Goal: Task Accomplishment & Management: Manage account settings

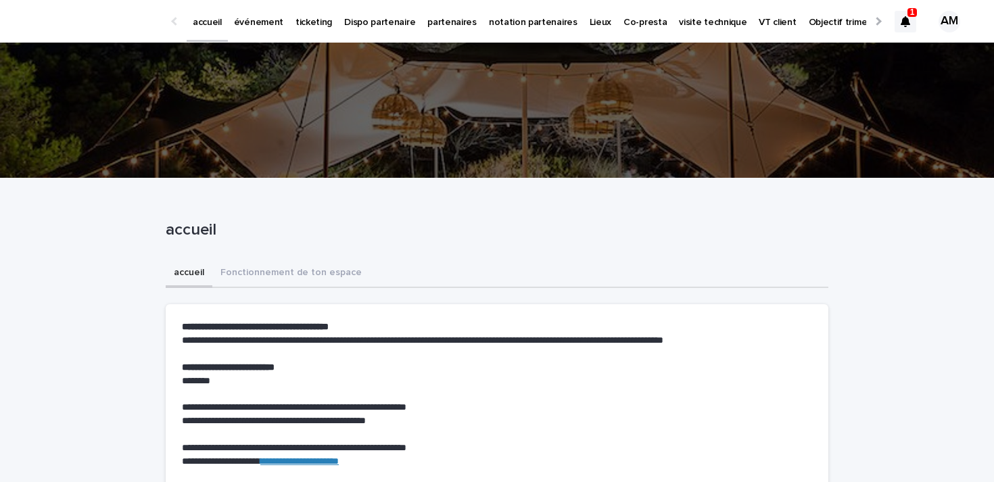
click at [905, 21] on icon at bounding box center [904, 21] width 9 height 11
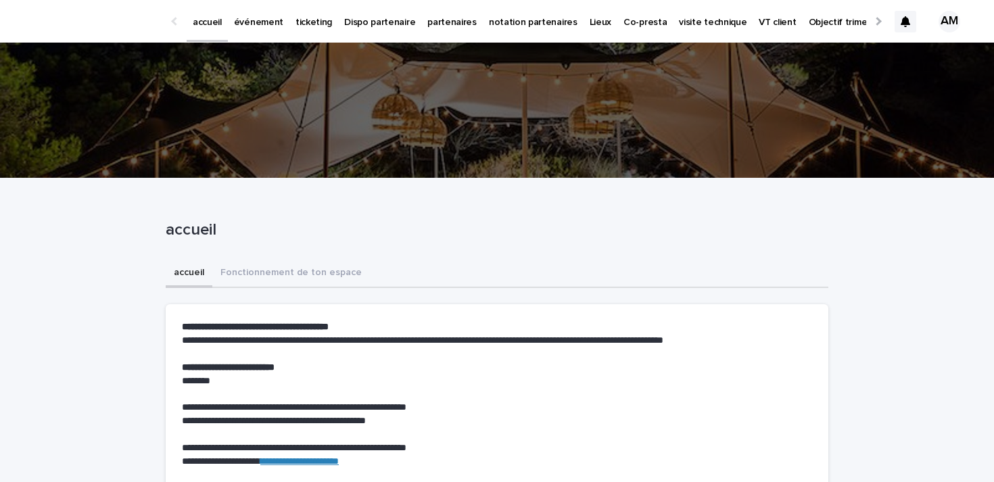
click at [256, 20] on p "événement" at bounding box center [258, 14] width 49 height 28
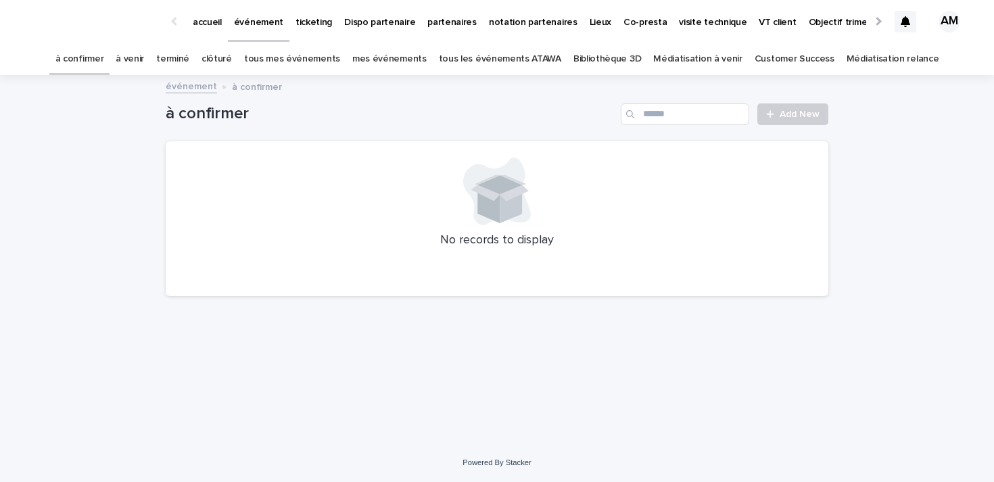
click at [144, 59] on link "à venir" at bounding box center [130, 59] width 28 height 32
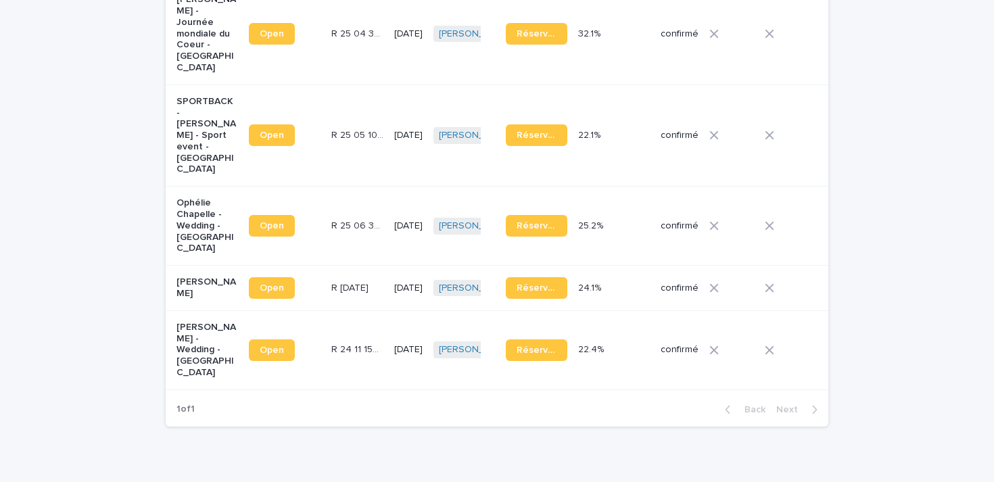
scroll to position [492, 0]
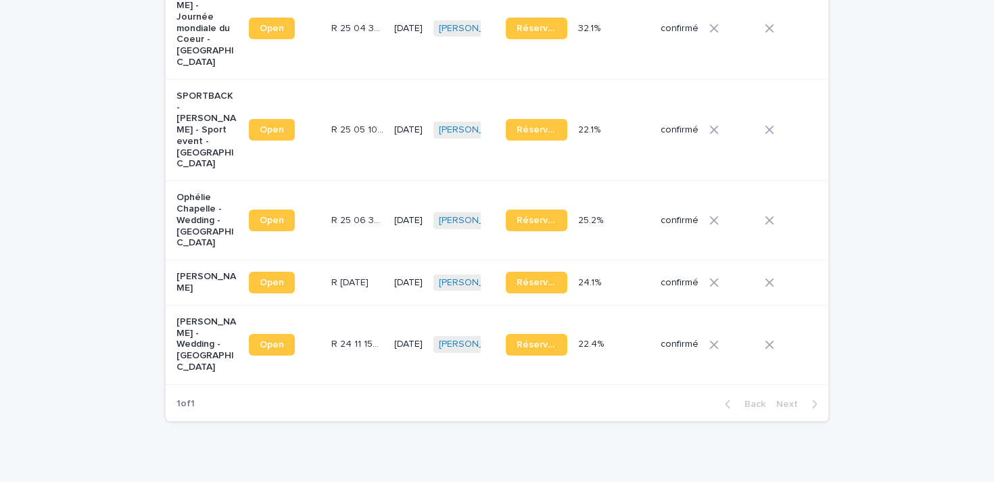
click at [207, 316] on p "[PERSON_NAME] - Wedding - [GEOGRAPHIC_DATA]" at bounding box center [207, 344] width 62 height 57
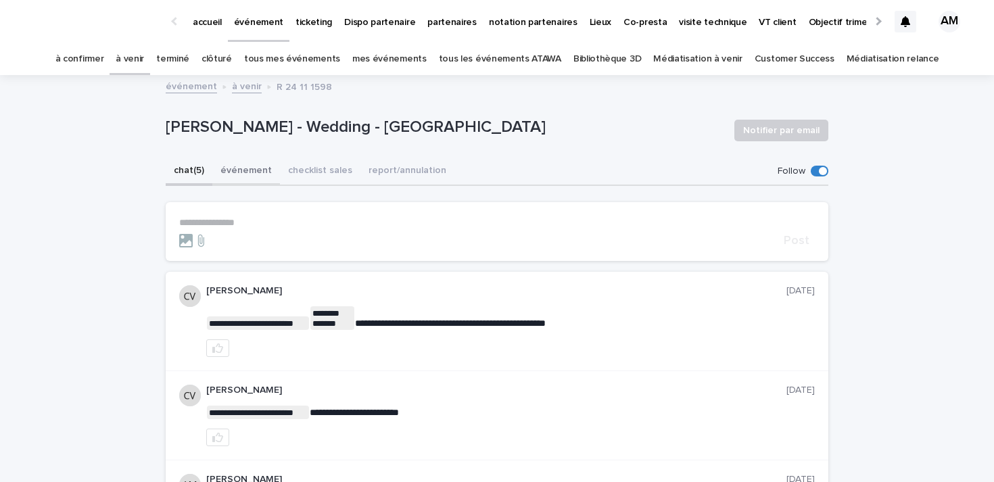
click at [261, 165] on button "événement" at bounding box center [246, 172] width 68 height 28
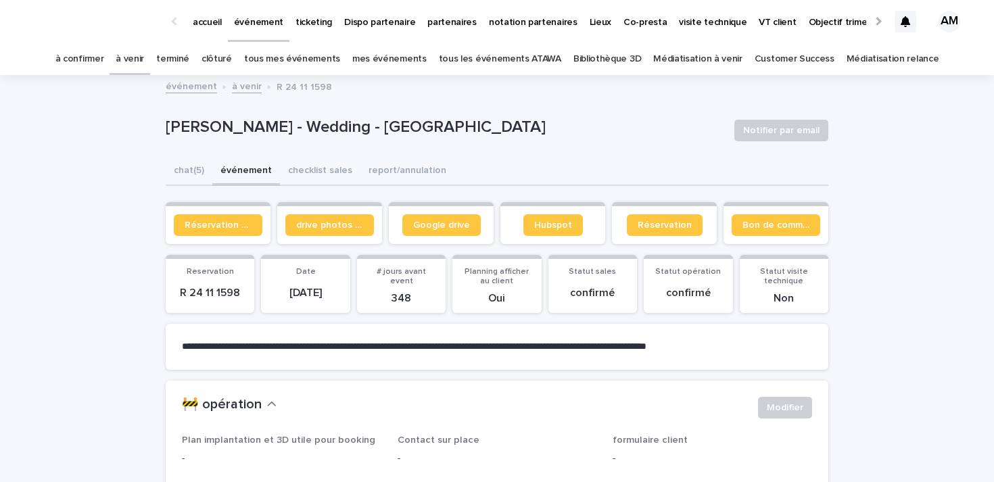
click at [412, 151] on div "[PERSON_NAME] - Wedding - Villersexel Notifier par email" at bounding box center [497, 130] width 663 height 54
click at [409, 159] on button "report/annulation" at bounding box center [407, 172] width 94 height 28
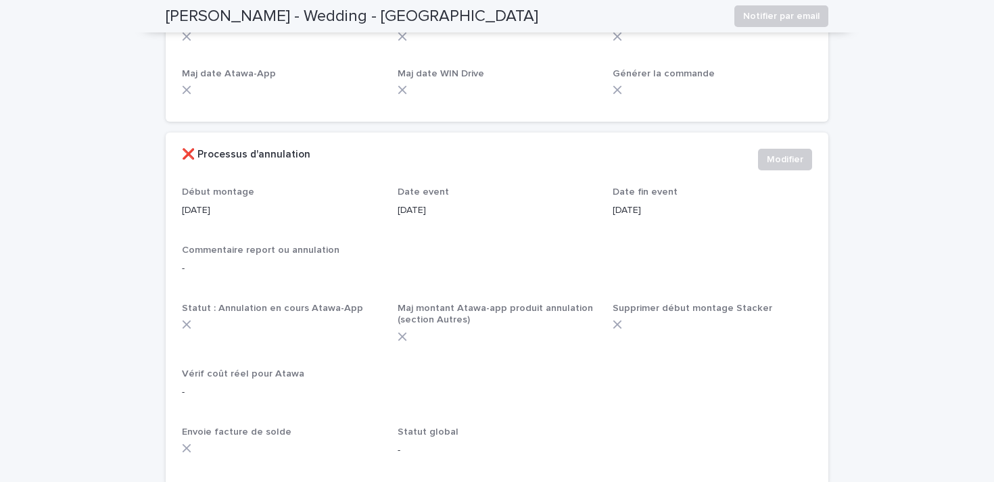
scroll to position [612, 0]
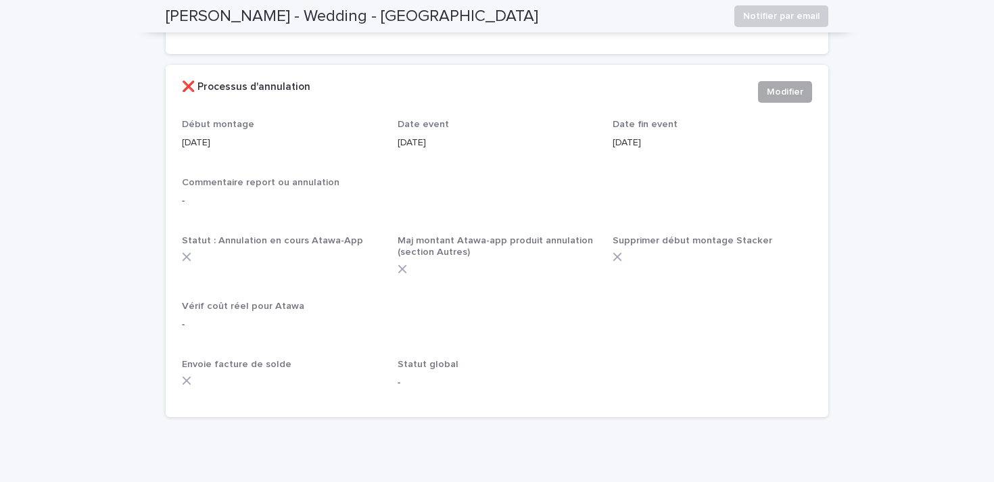
click at [784, 89] on span "Modifier" at bounding box center [785, 92] width 37 height 14
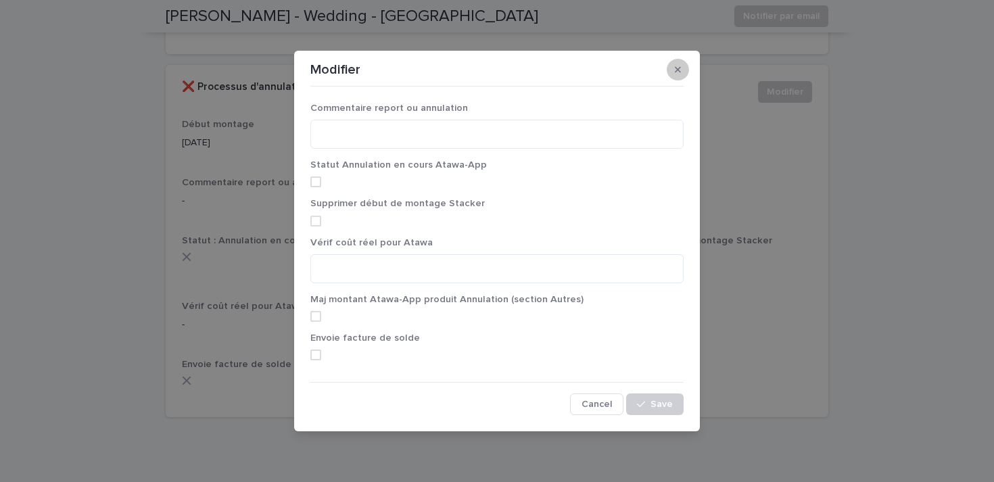
click at [676, 69] on icon "button" at bounding box center [678, 69] width 6 height 9
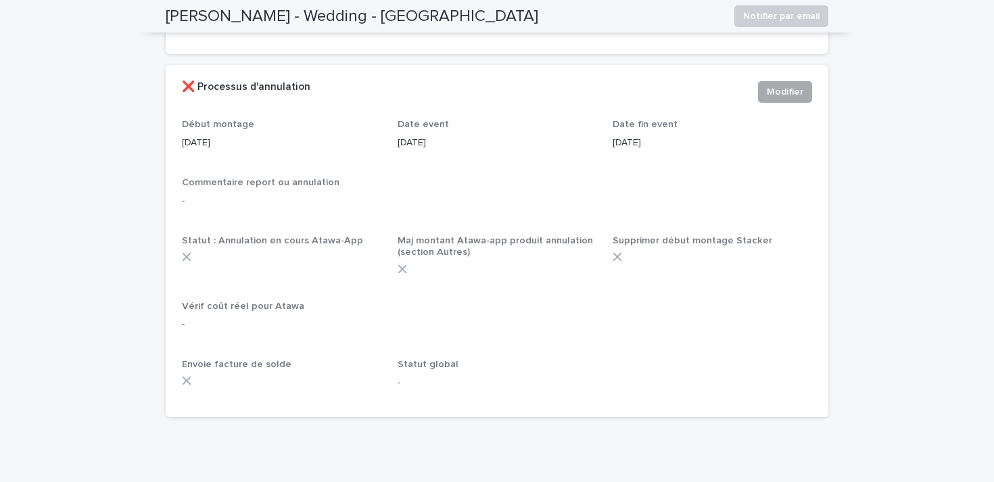
click at [781, 87] on span "Modifier" at bounding box center [785, 92] width 37 height 14
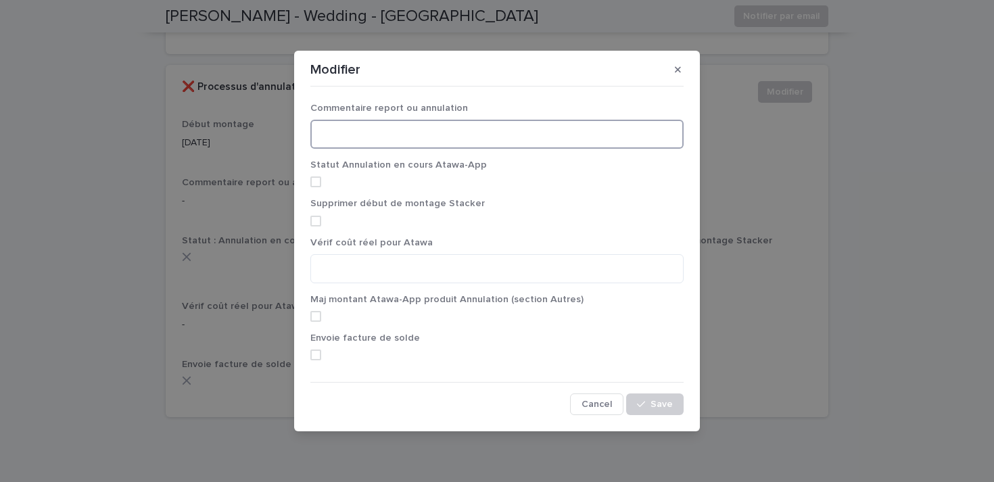
click at [406, 135] on textarea at bounding box center [496, 134] width 373 height 29
type textarea "*"
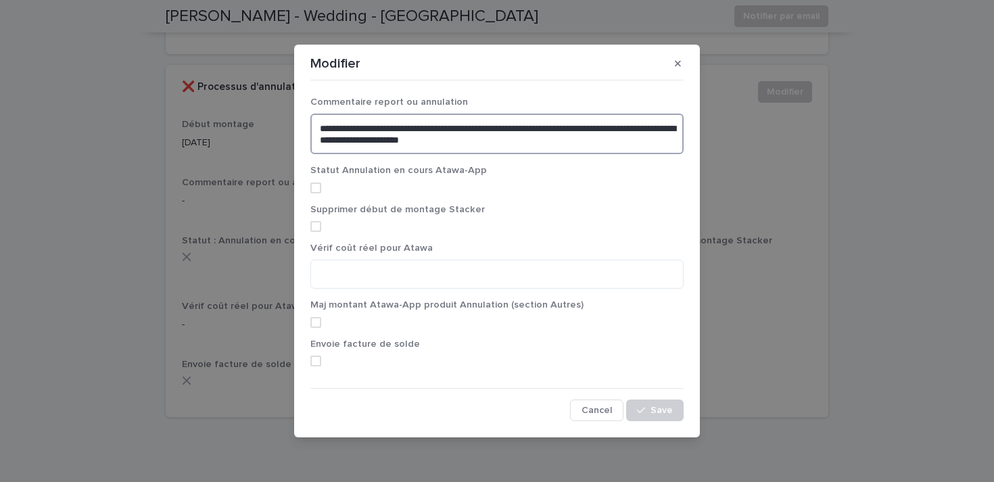
type textarea "**********"
click at [321, 188] on label at bounding box center [496, 188] width 373 height 11
click at [318, 225] on span at bounding box center [315, 226] width 11 height 11
click at [656, 404] on button "Save" at bounding box center [654, 411] width 57 height 22
